Goal: Transaction & Acquisition: Purchase product/service

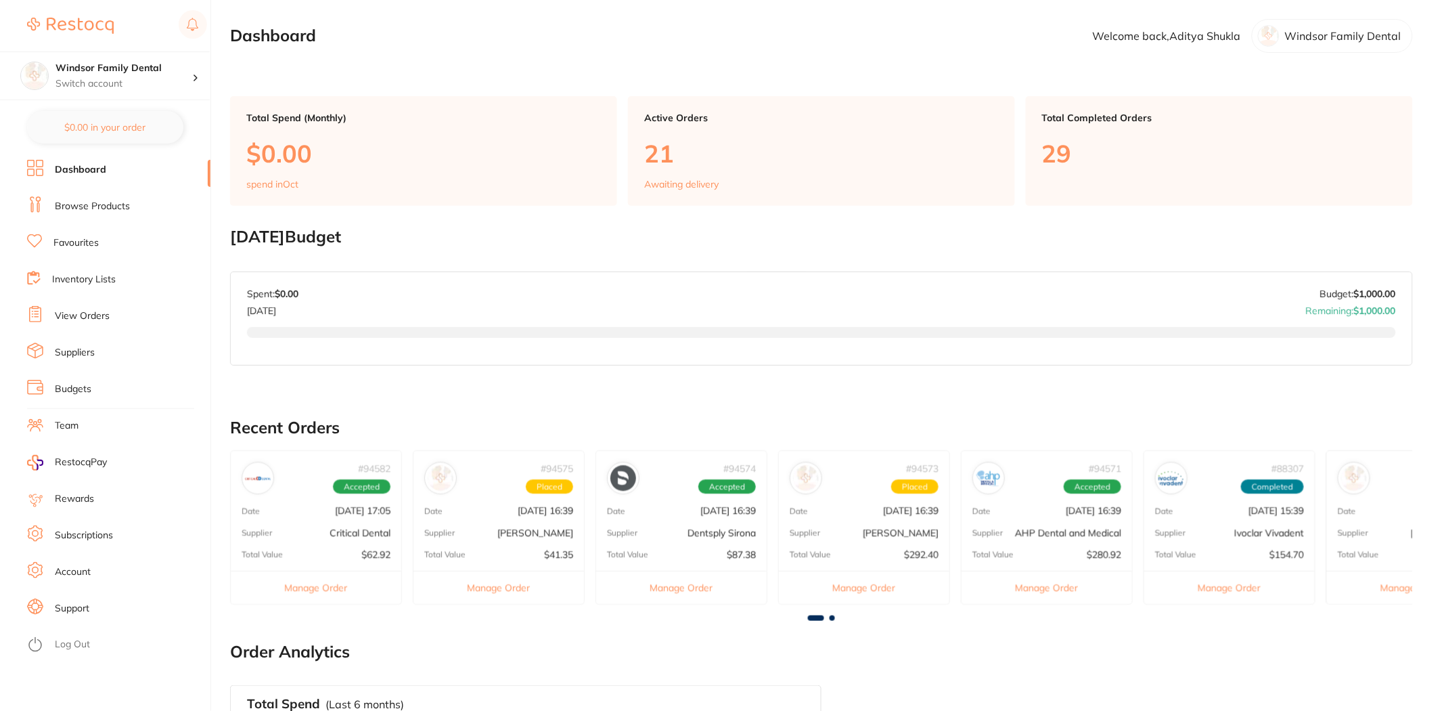
click at [97, 201] on link "Browse Products" at bounding box center [92, 207] width 75 height 14
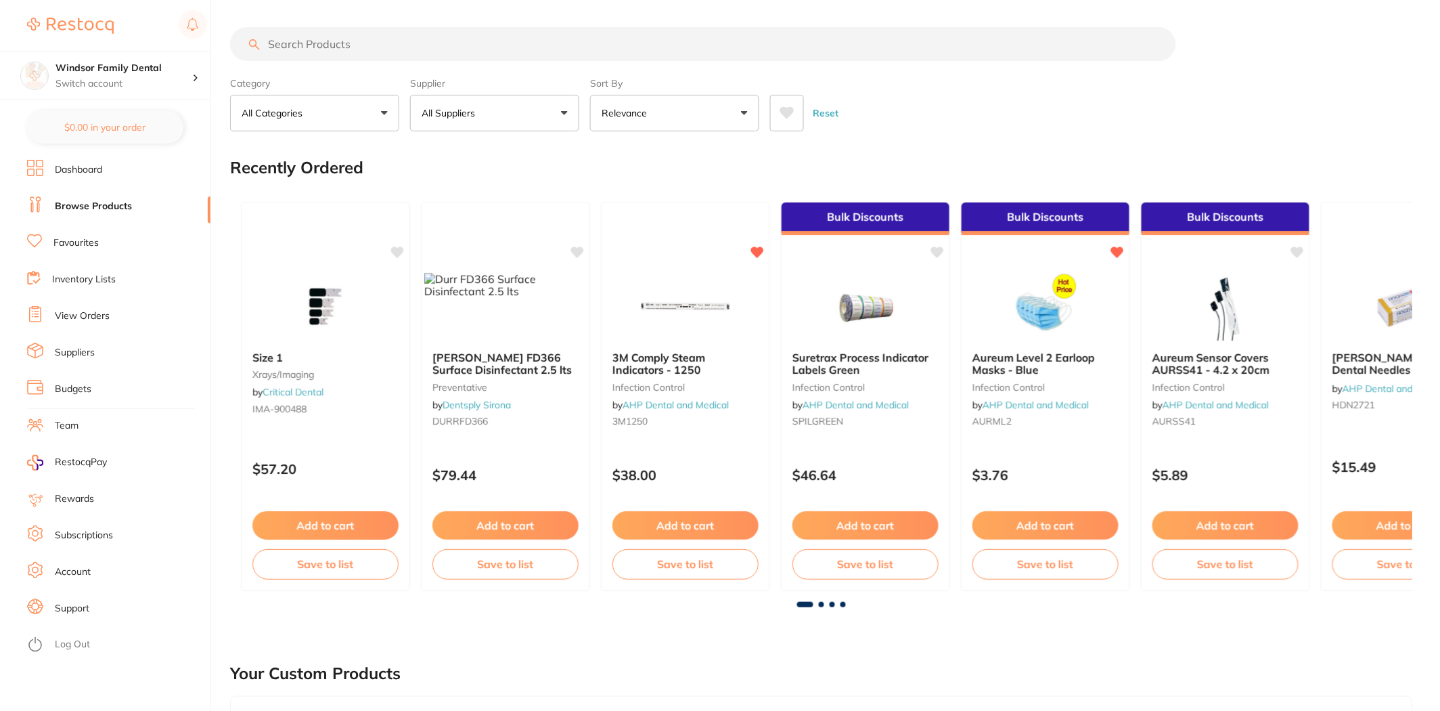
click at [375, 32] on input "search" at bounding box center [703, 44] width 946 height 34
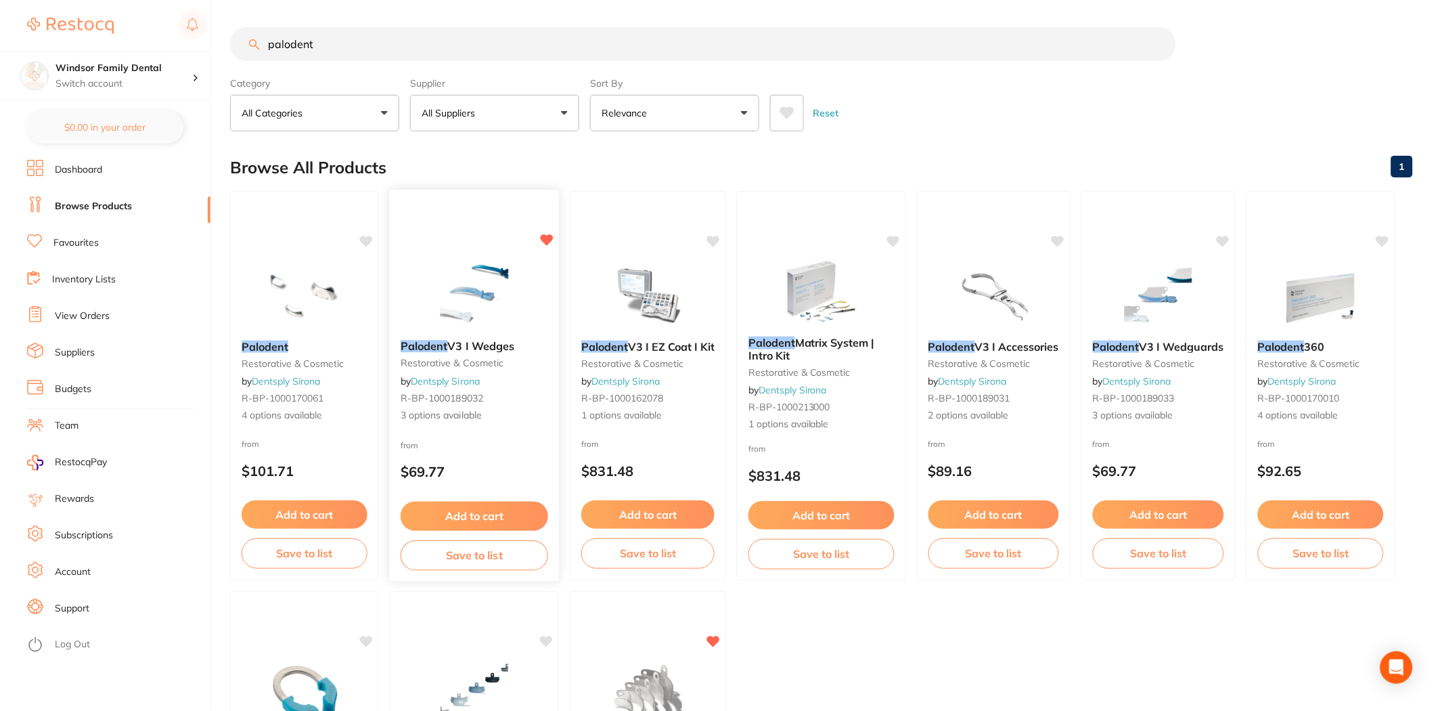
type input "palodent"
click at [505, 235] on div "Palodent V3 I Wedges restorative & cosmetic by Dentsply Sirona R-BP-1000189032 …" at bounding box center [474, 385] width 169 height 389
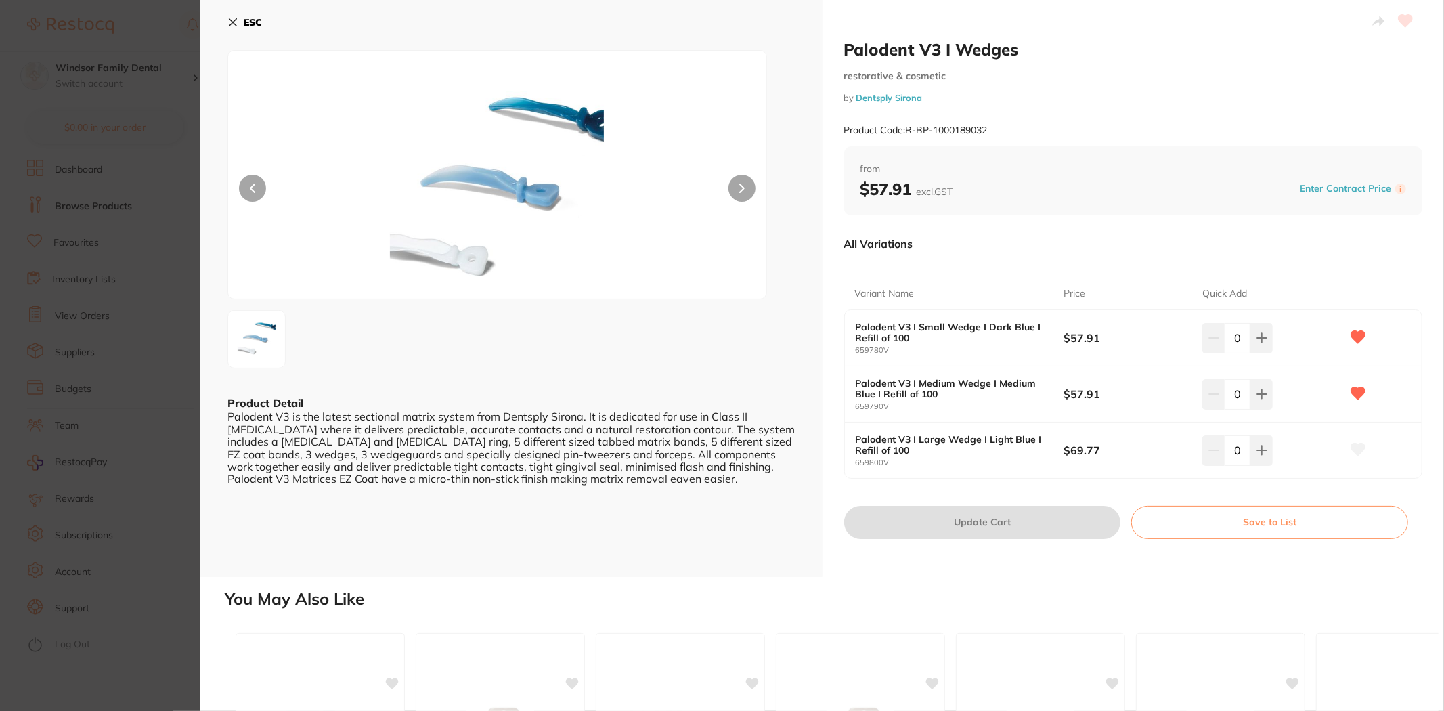
drag, startPoint x: 1260, startPoint y: 343, endPoint x: 1208, endPoint y: 376, distance: 60.8
click at [1260, 343] on button at bounding box center [1261, 338] width 22 height 30
type input "1"
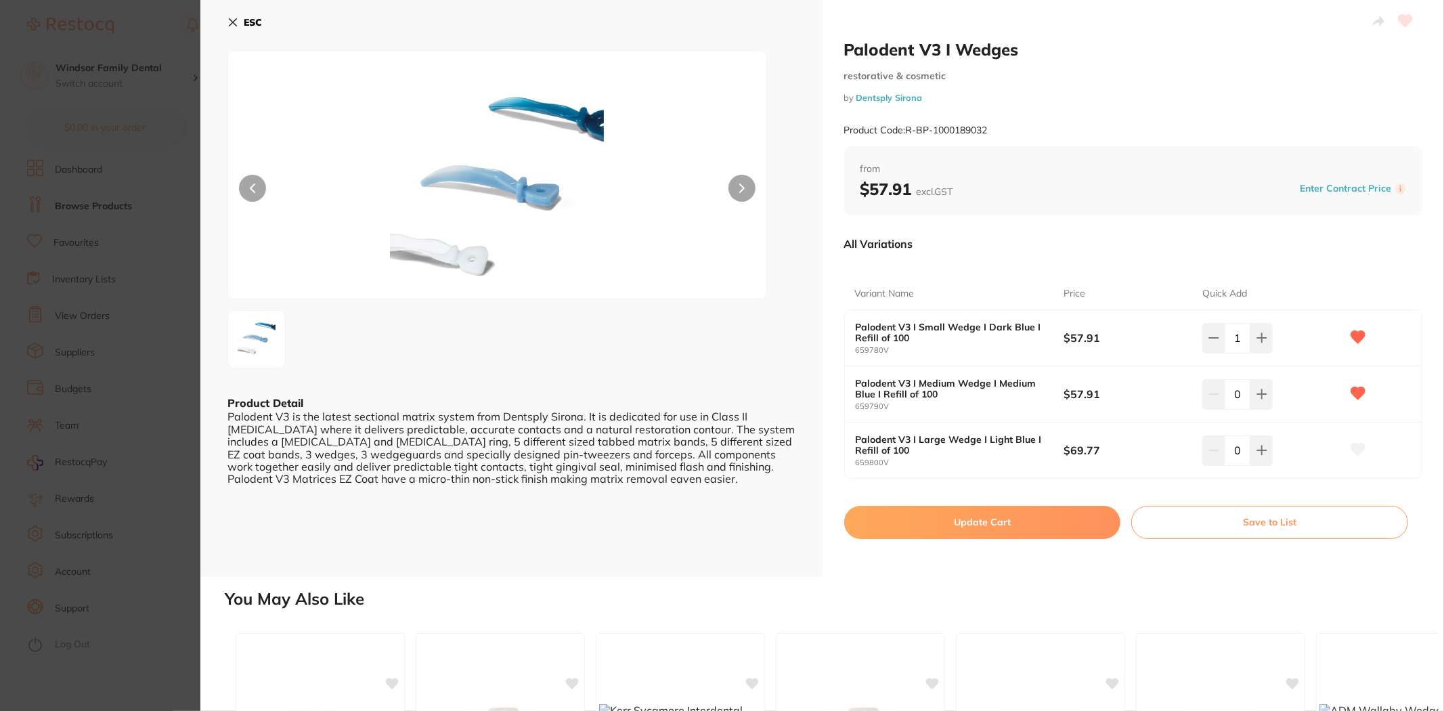
click at [1023, 528] on button "Update Cart" at bounding box center [982, 522] width 277 height 32
checkbox input "false"
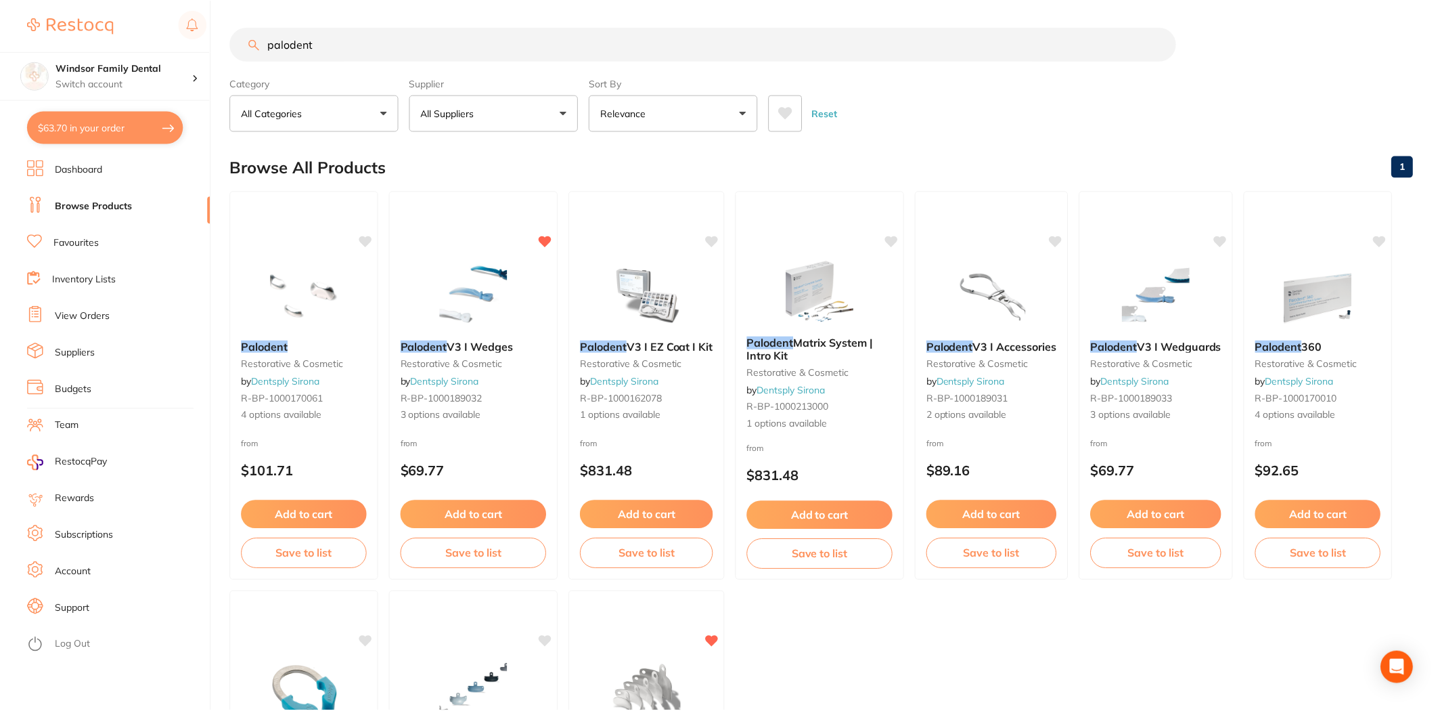
scroll to position [1, 0]
click at [338, 504] on button "Add to cart" at bounding box center [305, 513] width 126 height 28
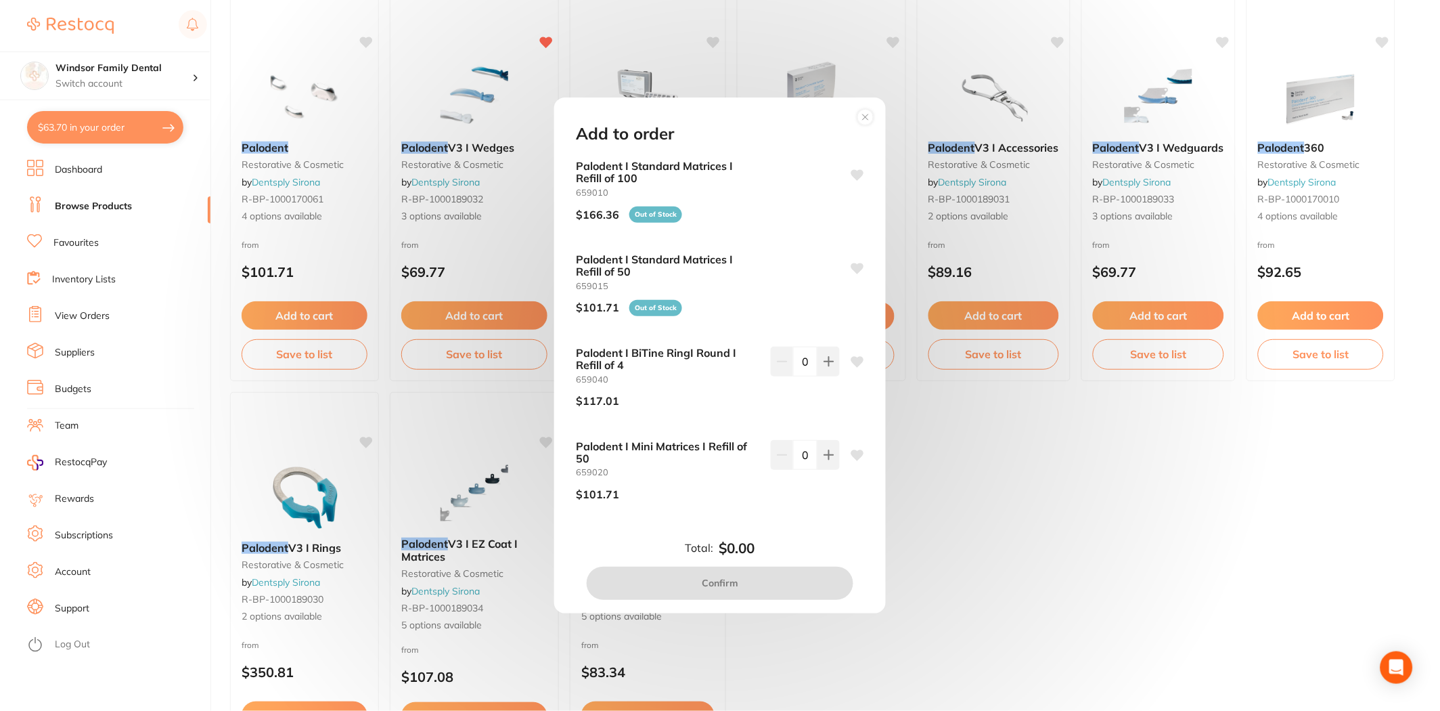
scroll to position [225, 0]
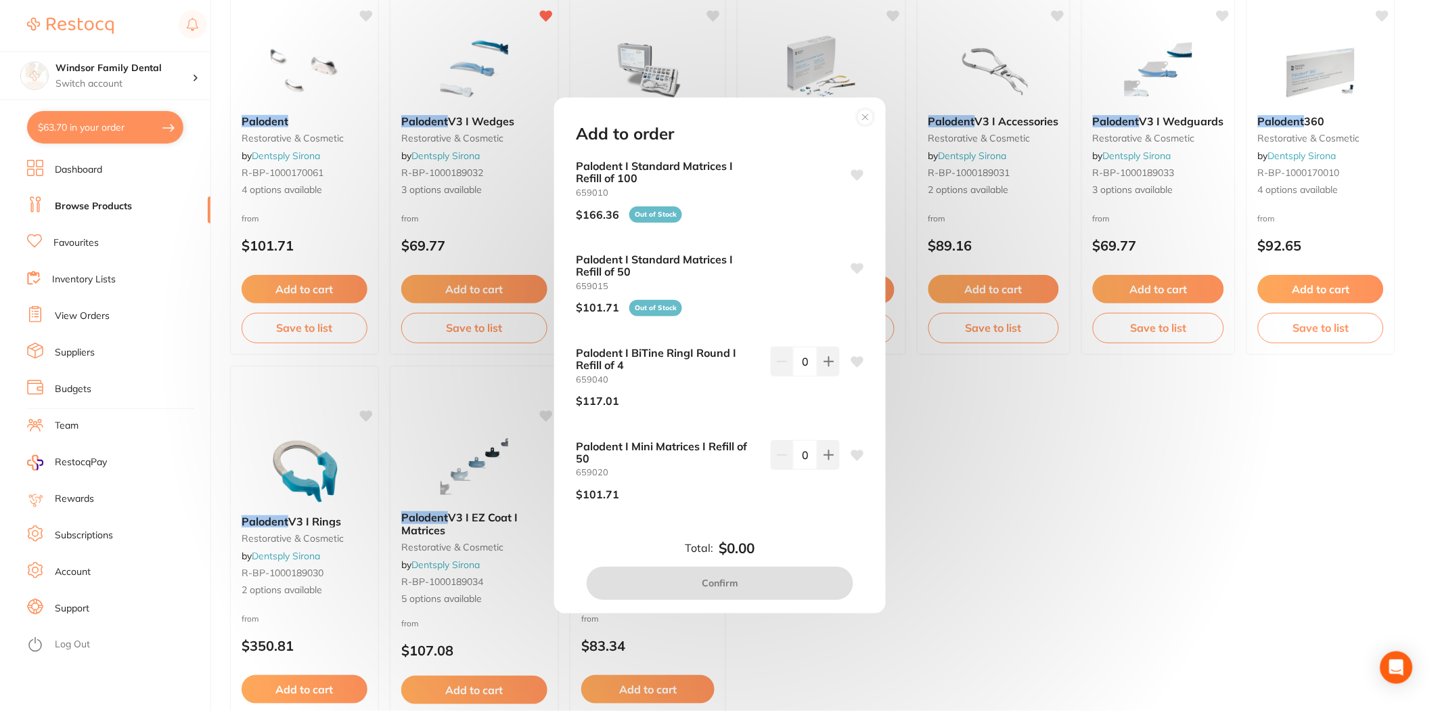
click at [860, 116] on circle at bounding box center [866, 118] width 16 height 16
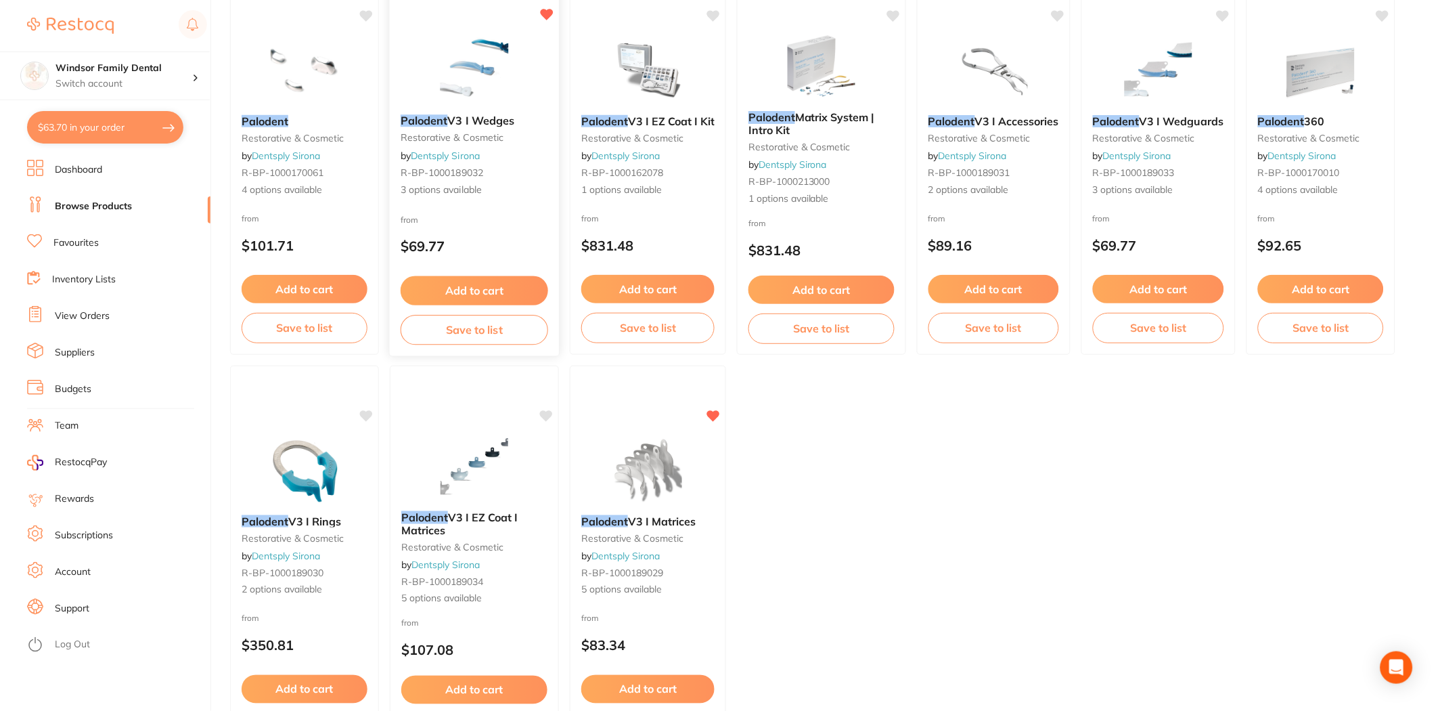
click at [471, 137] on small "restorative & cosmetic" at bounding box center [475, 138] width 148 height 11
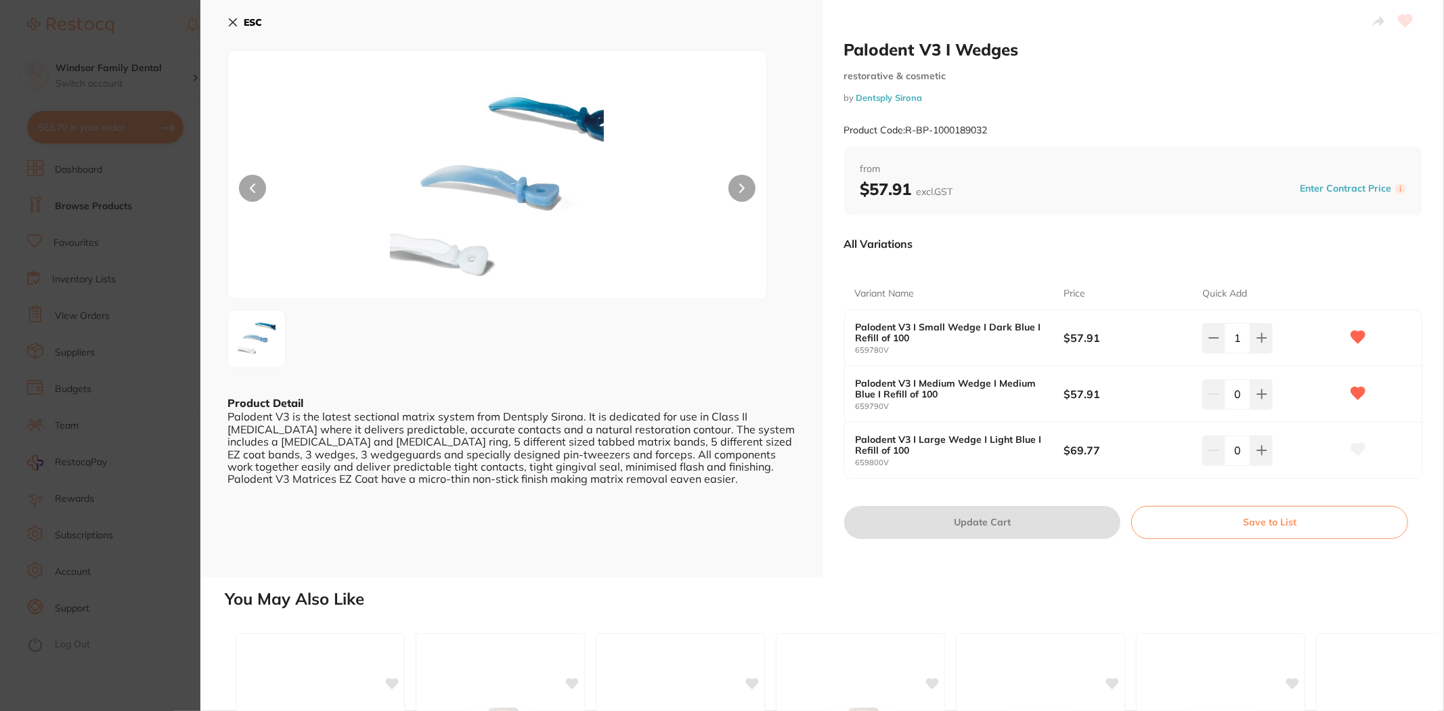
click at [238, 28] on button "ESC" at bounding box center [244, 22] width 35 height 23
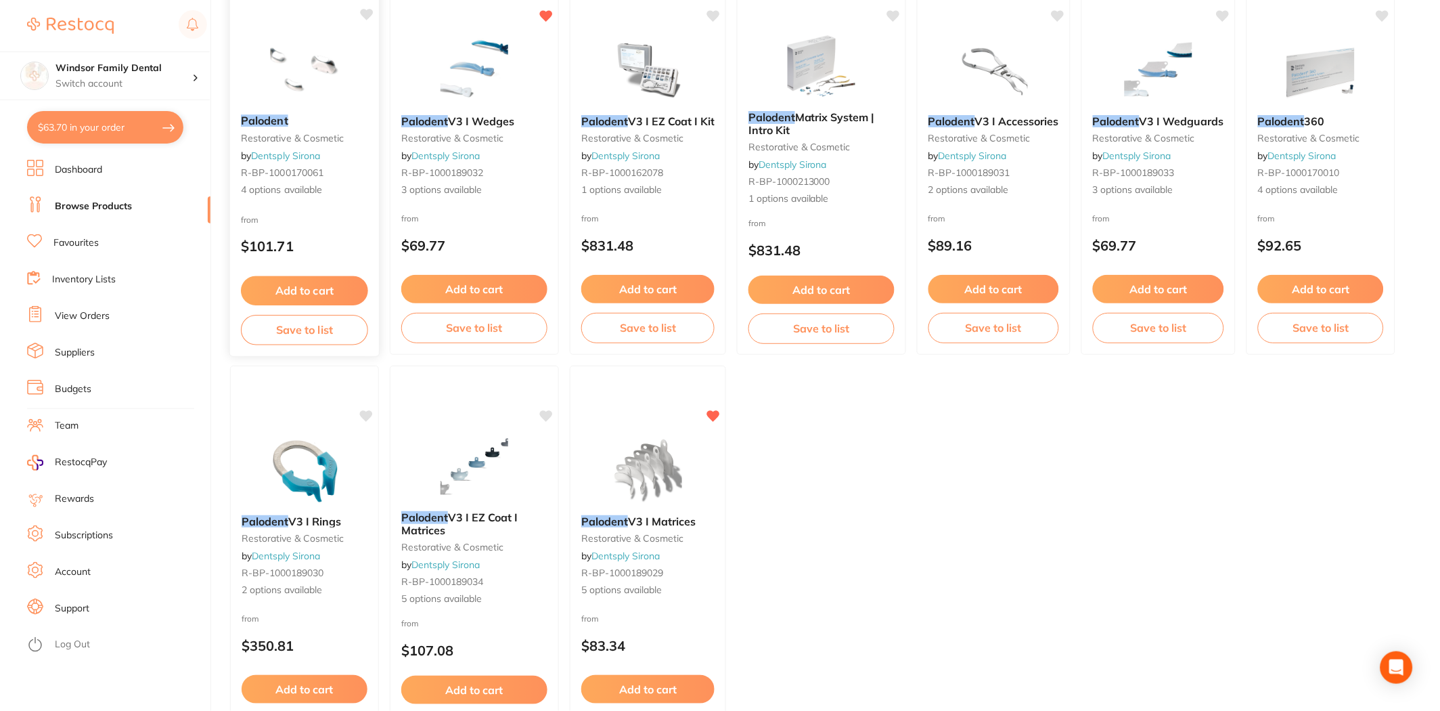
click at [286, 146] on div "Palodent restorative & cosmetic by Dentsply Sirona R-BP-1000170061 4 options av…" at bounding box center [304, 156] width 149 height 104
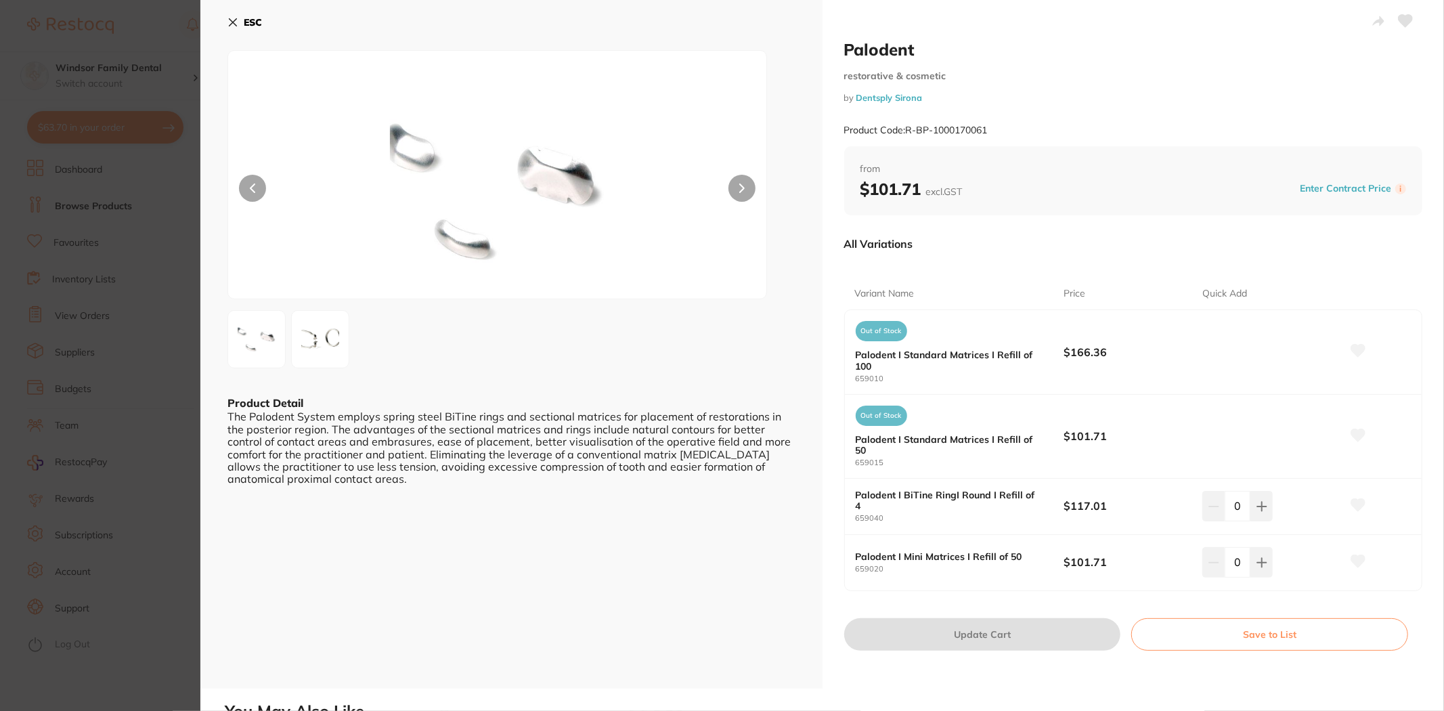
click at [238, 24] on button "ESC" at bounding box center [244, 22] width 35 height 23
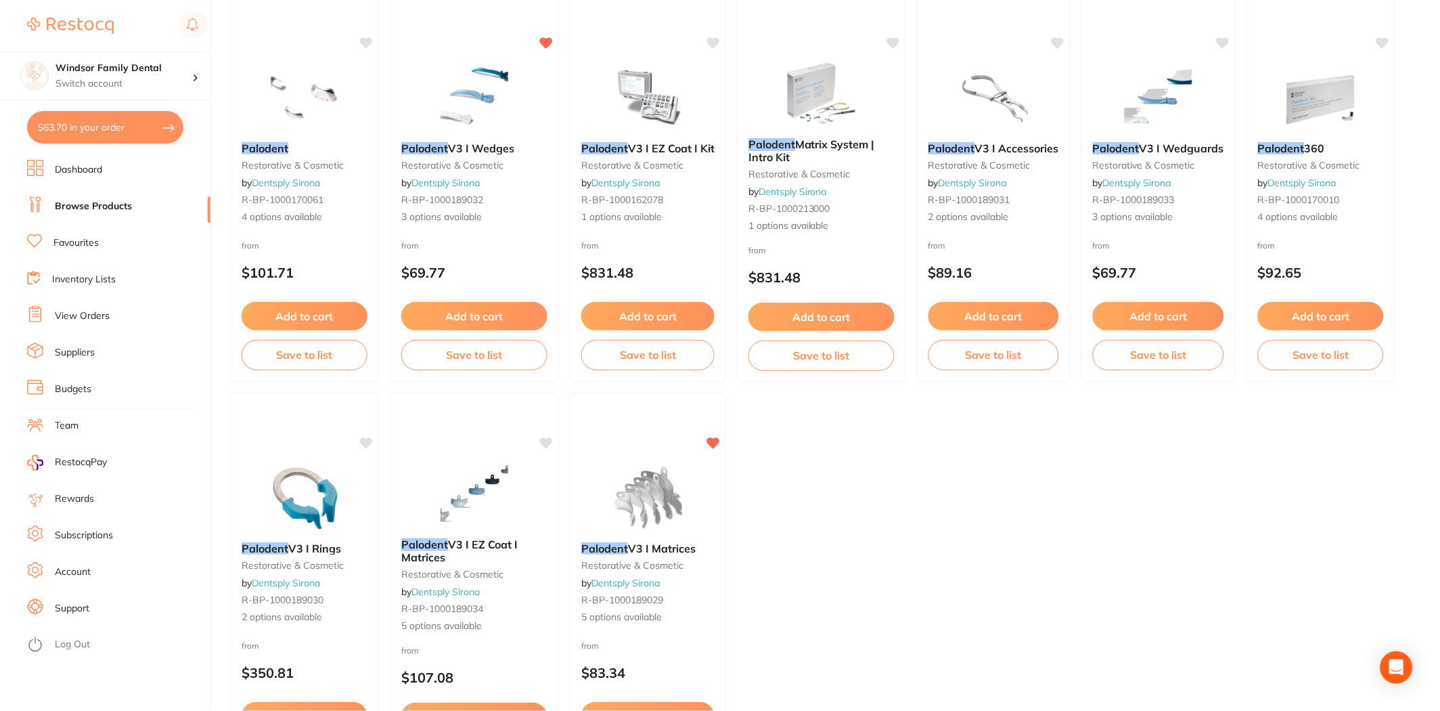
scroll to position [225, 0]
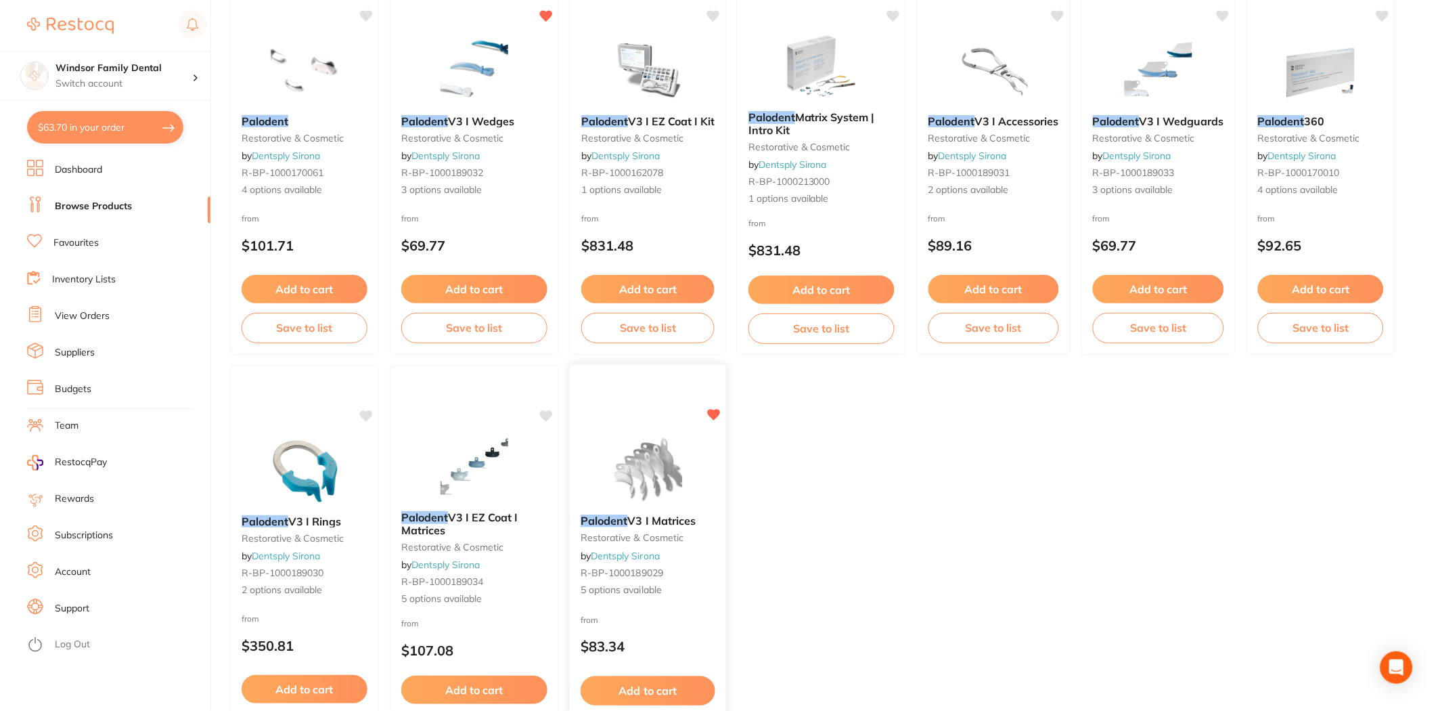
click at [658, 469] on img at bounding box center [648, 469] width 89 height 68
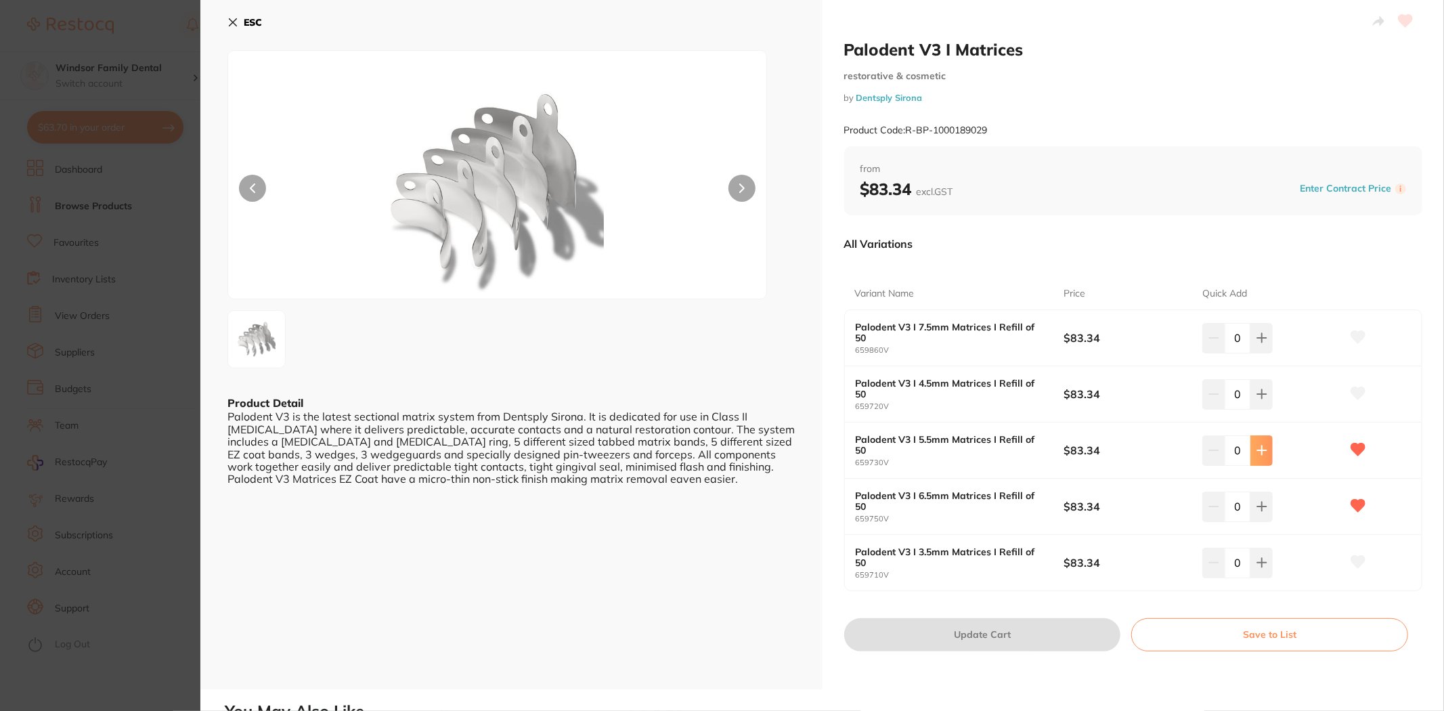
click at [1259, 456] on button at bounding box center [1261, 450] width 22 height 30
type input "1"
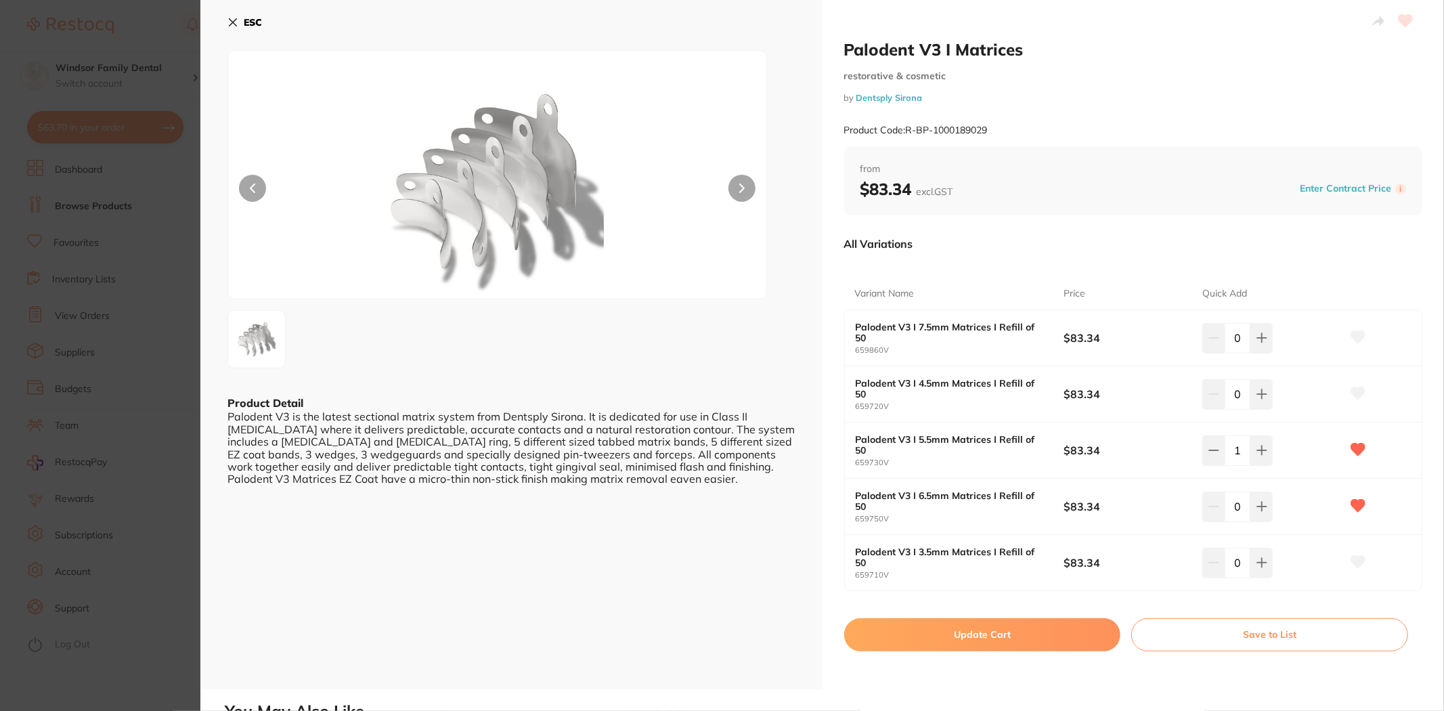
click at [993, 633] on button "Update Cart" at bounding box center [982, 634] width 277 height 32
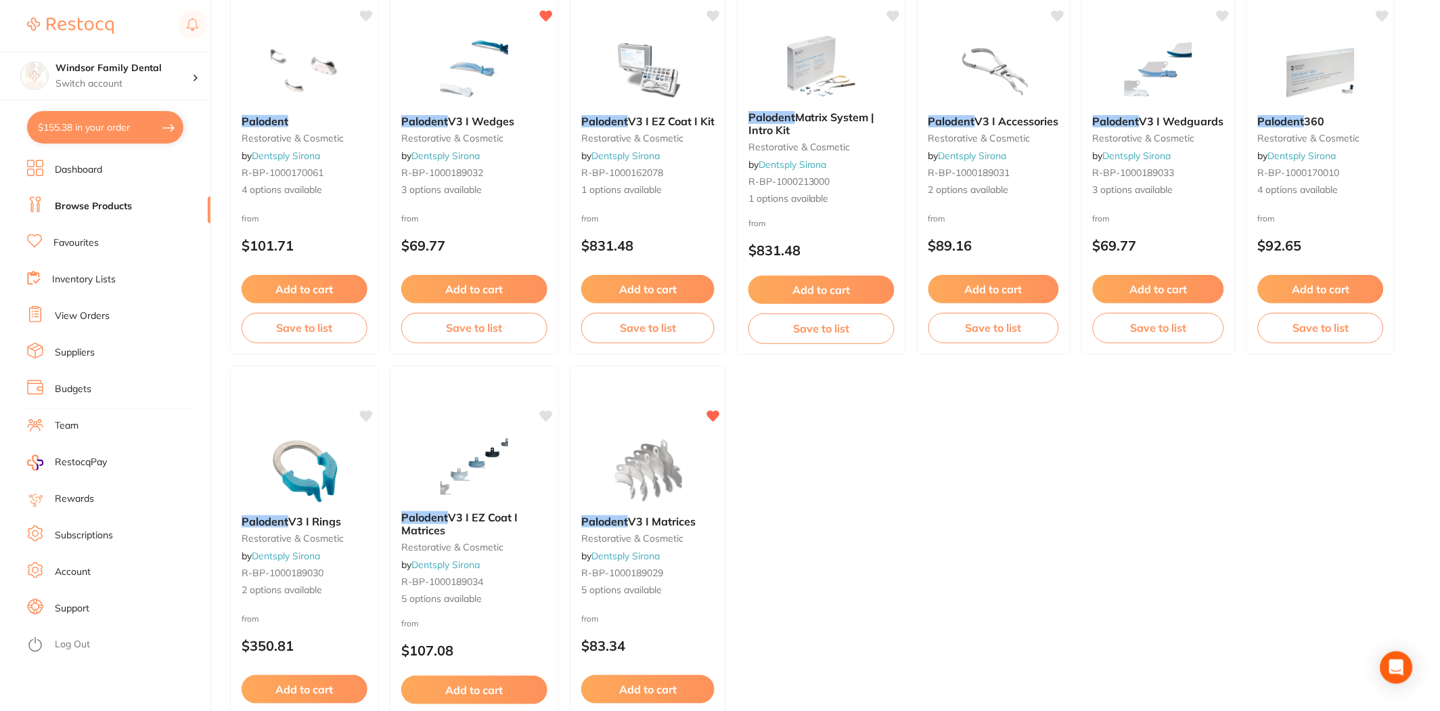
drag, startPoint x: 1101, startPoint y: 607, endPoint x: 1087, endPoint y: 592, distance: 20.1
click at [1107, 601] on ul "Palodent restorative & cosmetic by Dentsply Sirona R-BP-1000170061 4 options av…" at bounding box center [821, 359] width 1183 height 789
click at [664, 511] on div "Palodent V3 I Matrices restorative & cosmetic by Dentsply Sirona R-BP-100018902…" at bounding box center [648, 556] width 156 height 104
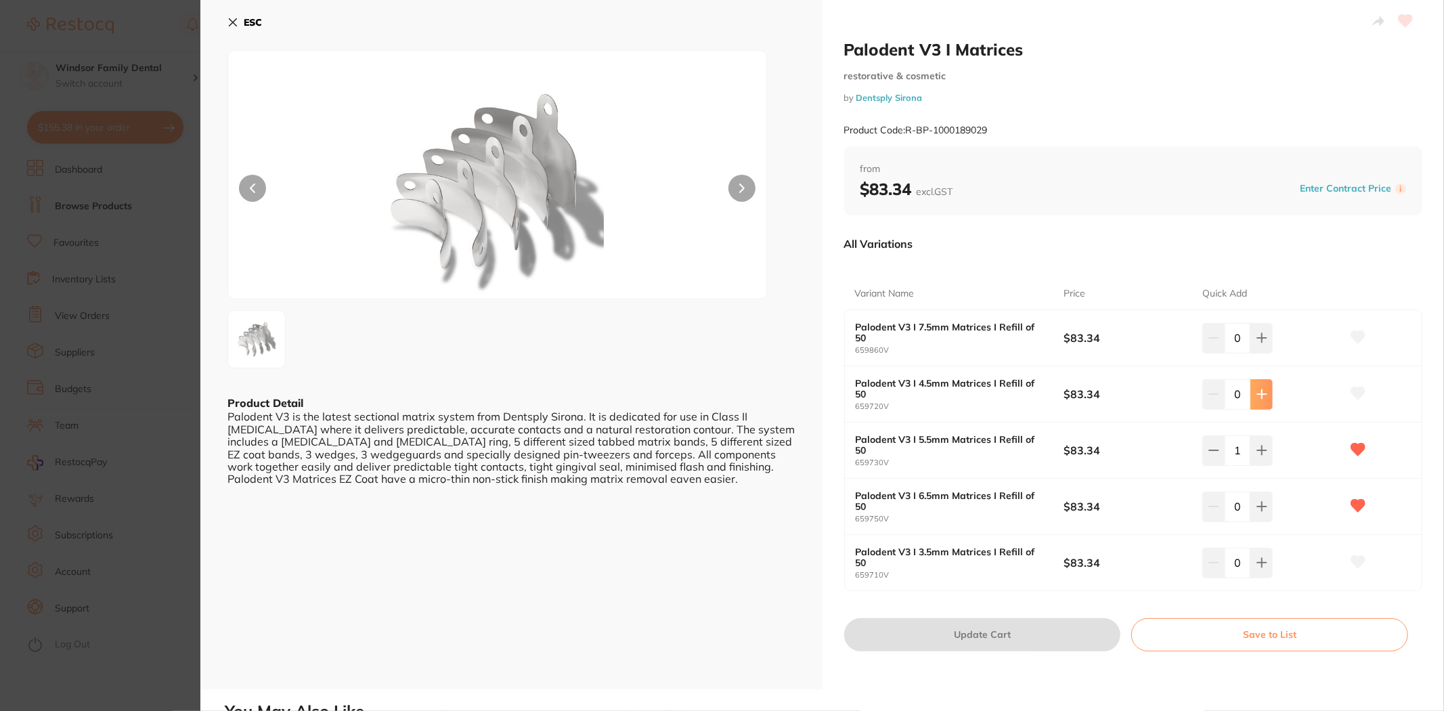
click at [1256, 397] on icon at bounding box center [1261, 394] width 11 height 11
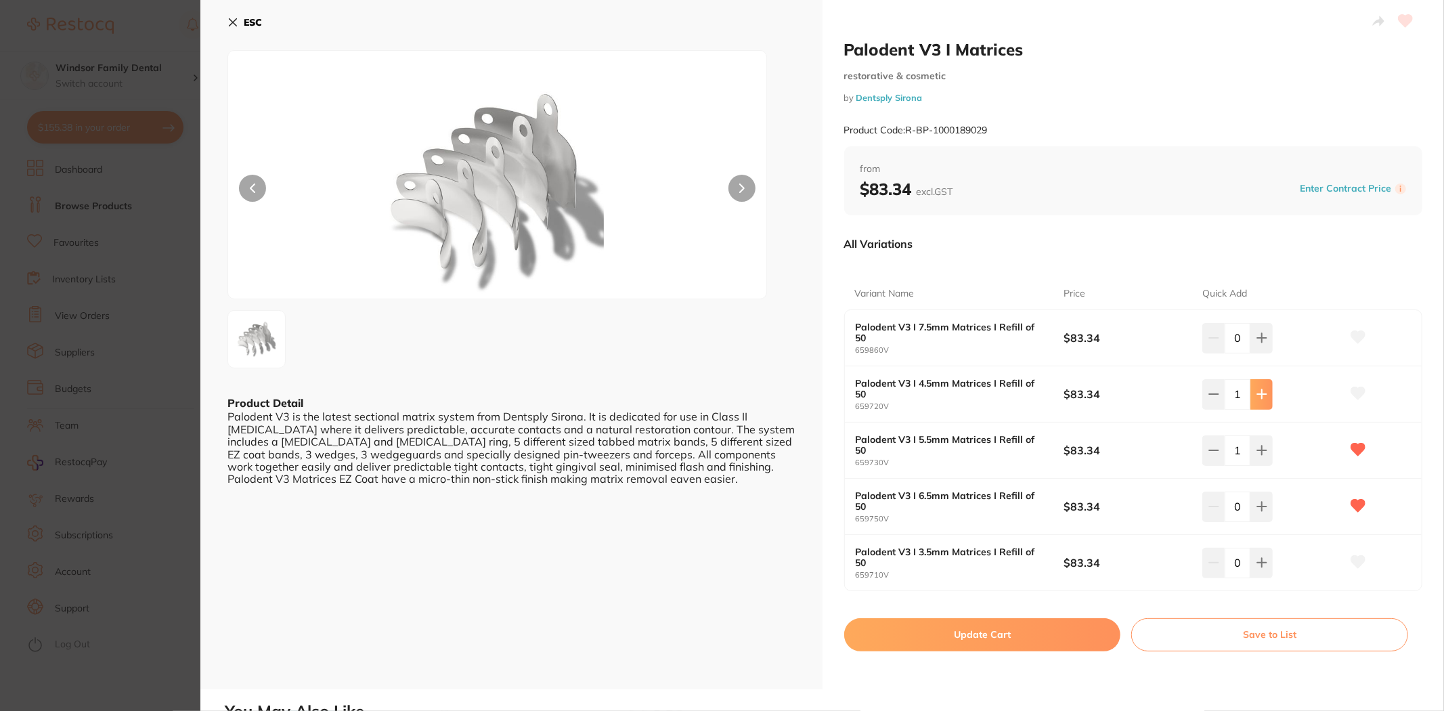
click at [1259, 395] on icon at bounding box center [1261, 394] width 9 height 9
click at [1213, 399] on icon at bounding box center [1213, 394] width 11 height 11
type input "0"
click at [1262, 505] on icon at bounding box center [1261, 506] width 11 height 11
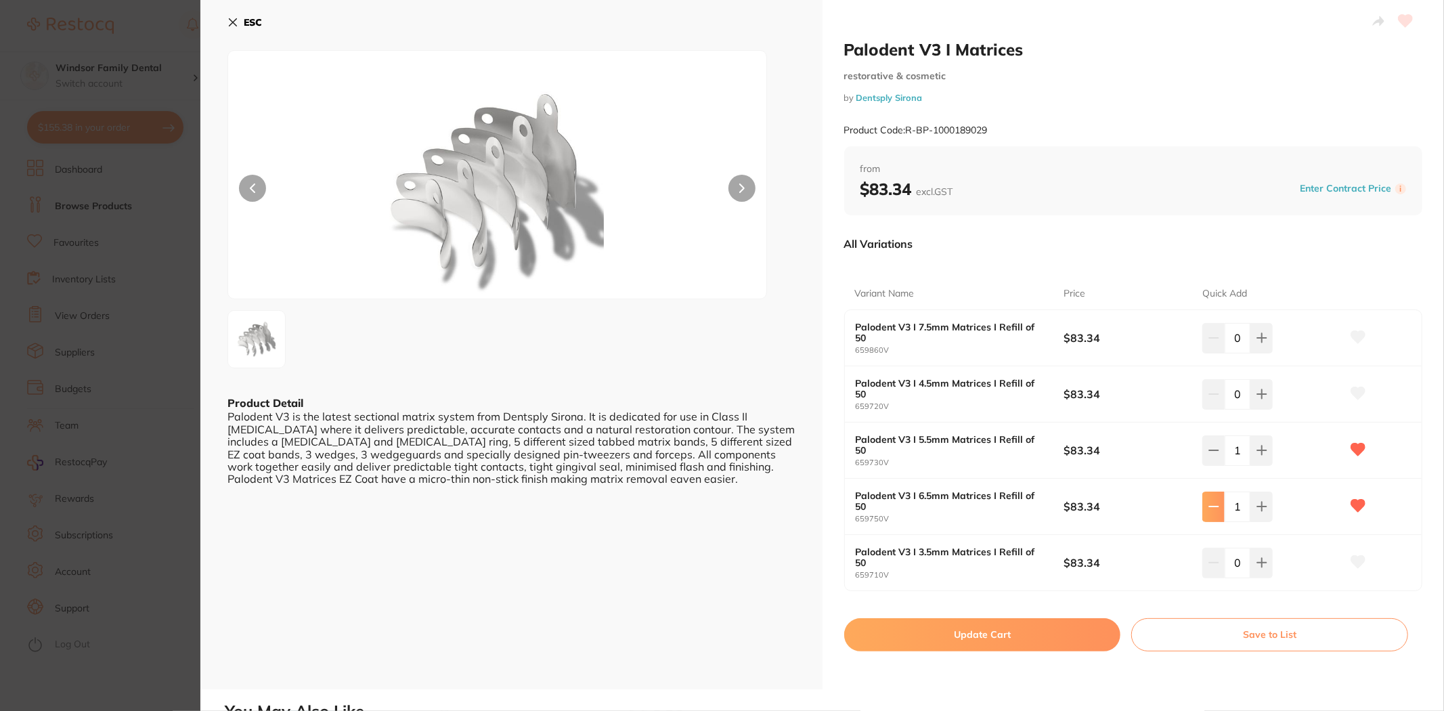
click at [1216, 509] on button at bounding box center [1213, 506] width 22 height 30
click at [1250, 508] on button at bounding box center [1261, 506] width 22 height 30
type input "1"
click at [968, 638] on button "Update Cart" at bounding box center [982, 634] width 277 height 32
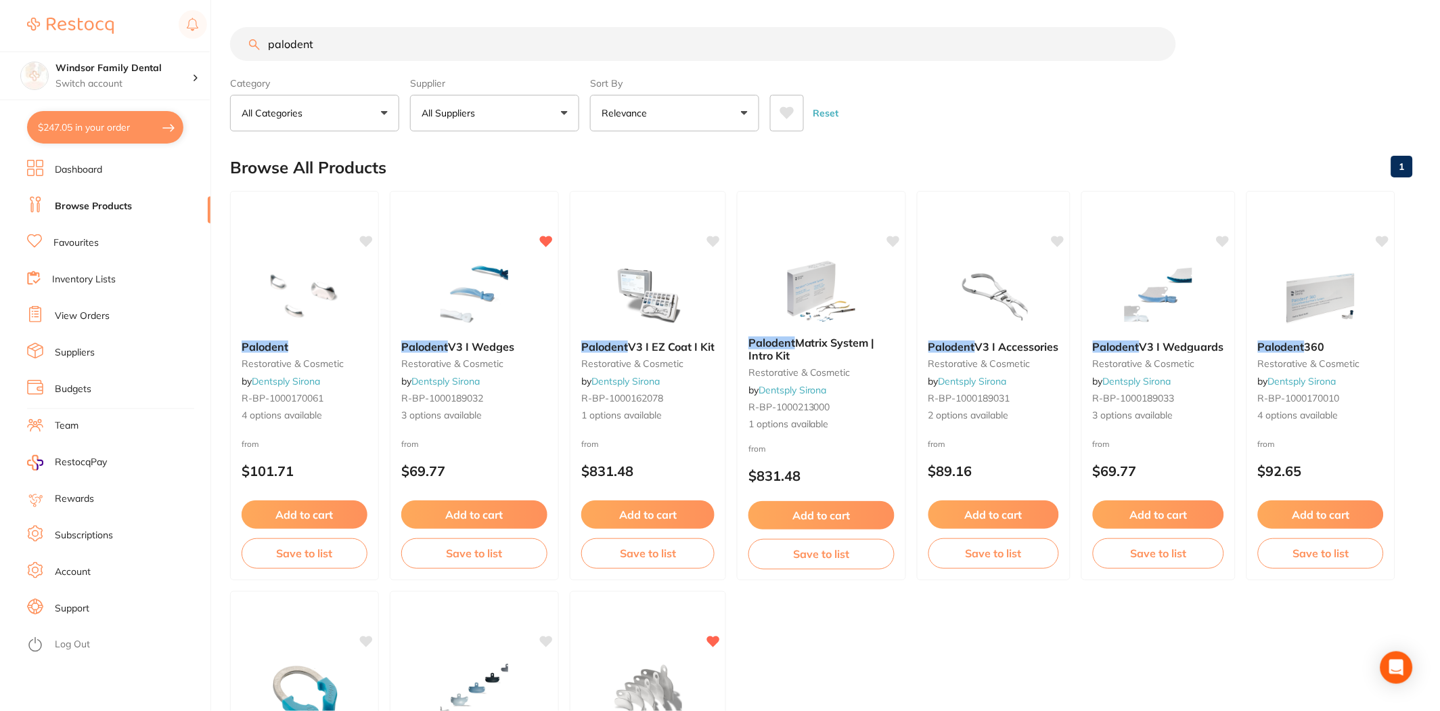
click at [131, 130] on button "$247.05 in your order" at bounding box center [105, 127] width 156 height 32
checkbox input "true"
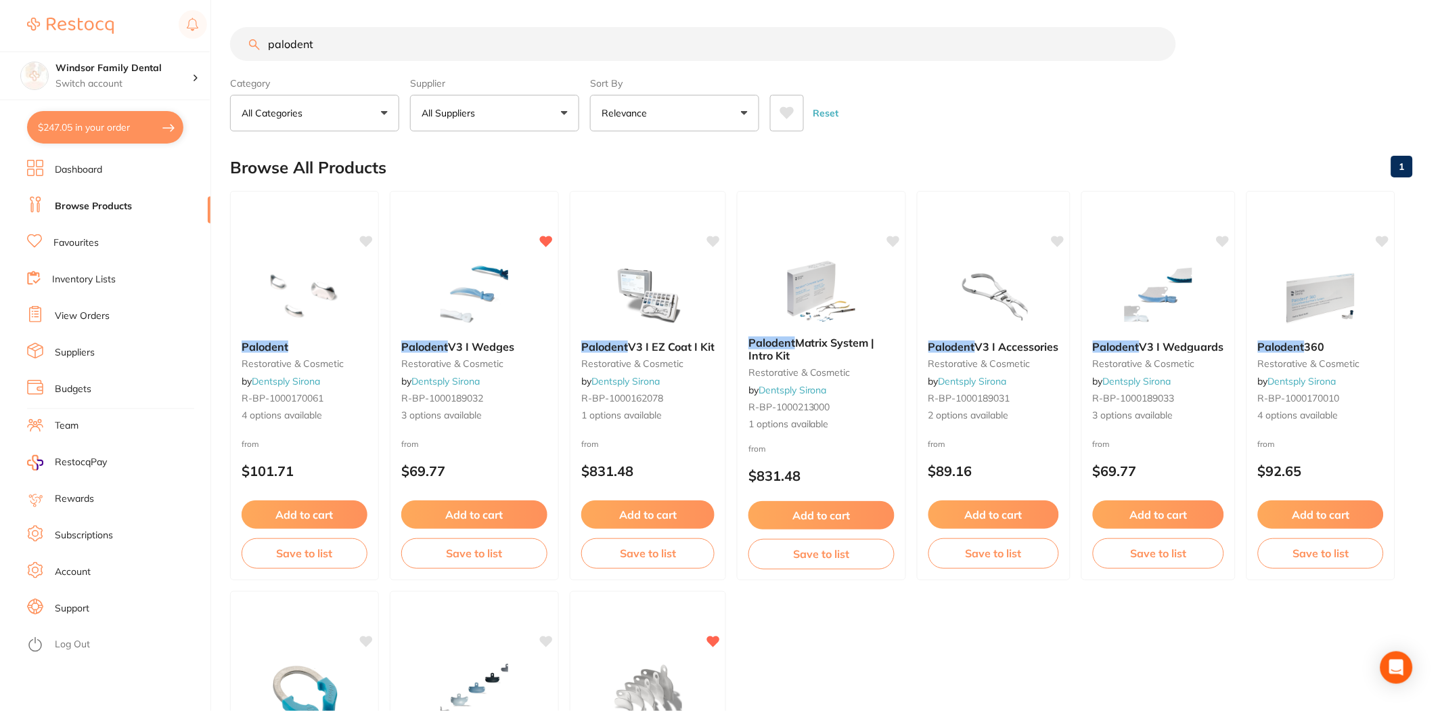
checkbox input "true"
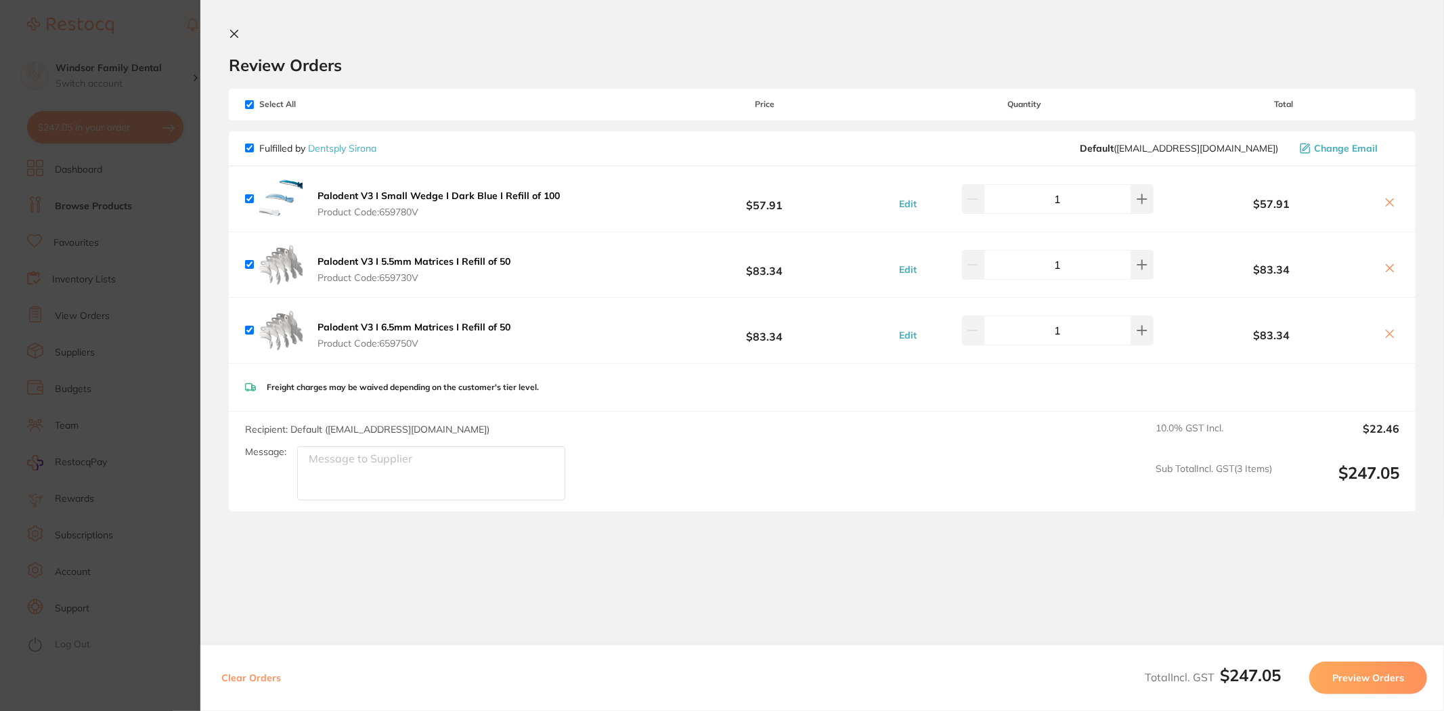
click at [142, 28] on section "Update RRP Set your pre negotiated price for this item. Item Agreed RRP (excl. …" at bounding box center [722, 355] width 1444 height 711
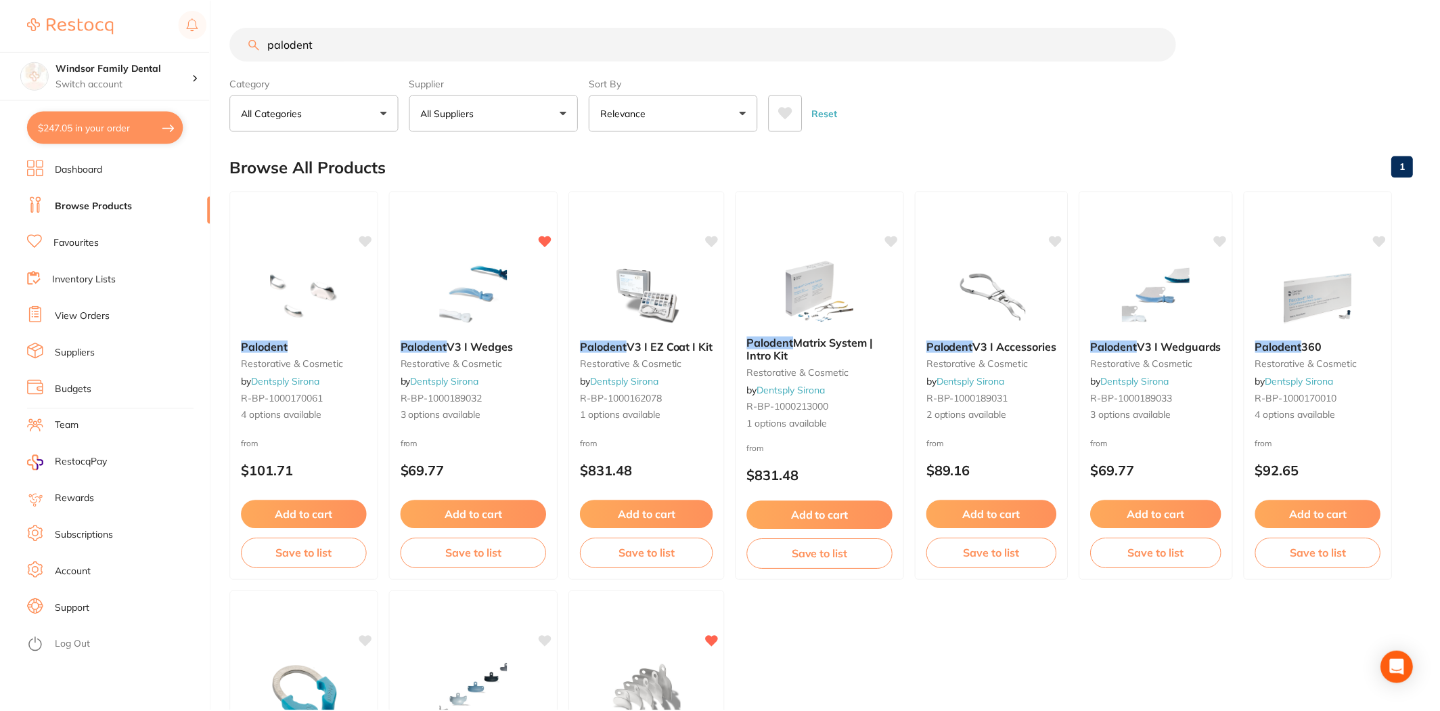
scroll to position [5, 0]
